Goal: Information Seeking & Learning: Learn about a topic

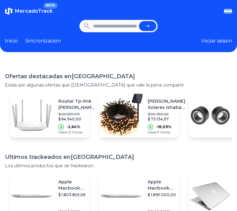
click at [121, 21] on input "text" at bounding box center [114, 26] width 43 height 10
type input "**********"
click at [139, 21] on button "submit" at bounding box center [147, 26] width 17 height 10
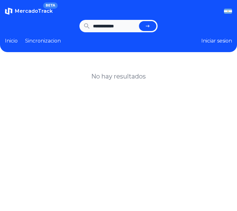
click at [125, 21] on input "**********" at bounding box center [114, 26] width 43 height 10
type input "******"
click at [139, 21] on button "submit" at bounding box center [147, 26] width 17 height 10
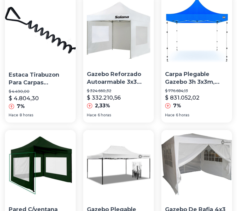
scroll to position [268, 0]
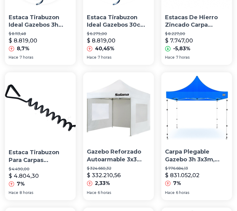
click at [123, 92] on div "Gazebo Reforzado Autoarmable 3x3 Plegable Pared Impermeable $ 324.660,32 $ 332.…" at bounding box center [118, 129] width 71 height 115
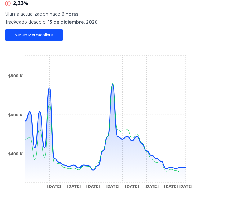
scroll to position [248, 0]
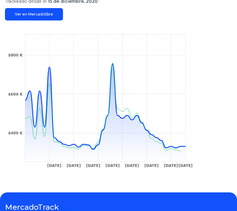
type input "******"
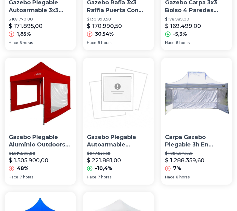
scroll to position [744, 0]
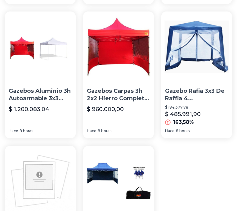
scroll to position [778, 0]
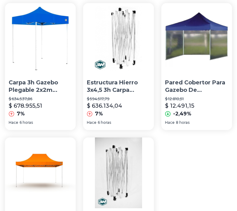
scroll to position [744, 0]
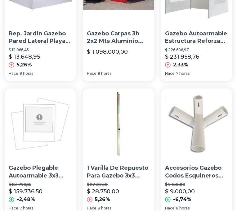
scroll to position [454, 0]
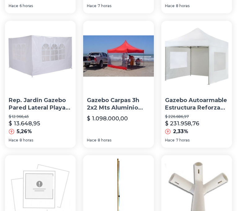
click at [172, 96] on p "Gazebo Autoarmable Estructura Reforzada 3x3 8k 2.5 Altura" at bounding box center [196, 103] width 63 height 15
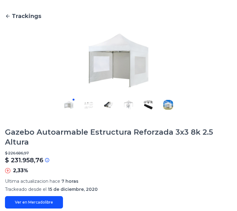
scroll to position [103, 0]
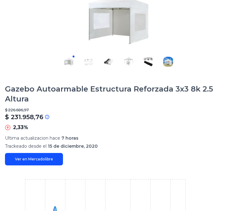
click at [166, 65] on img at bounding box center [168, 62] width 10 height 10
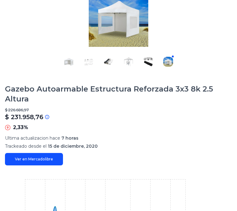
click at [88, 63] on img at bounding box center [89, 62] width 10 height 10
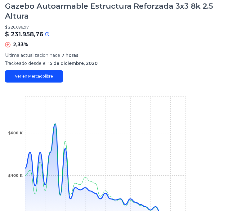
scroll to position [227, 0]
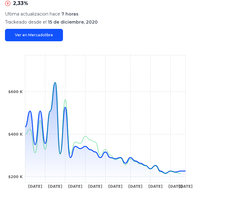
click at [63, 41] on link "Ver en Mercadolibre" at bounding box center [34, 35] width 58 height 12
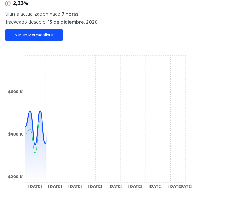
scroll to position [227, 0]
